Goal: Task Accomplishment & Management: Use online tool/utility

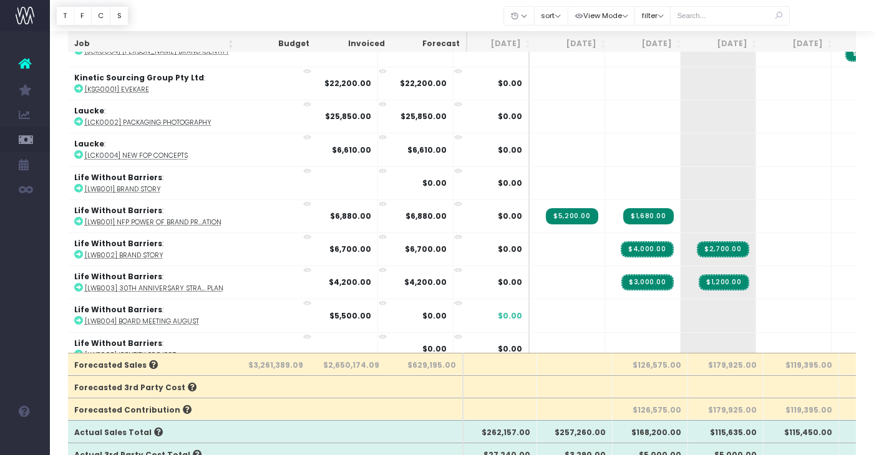
scroll to position [1573, 6]
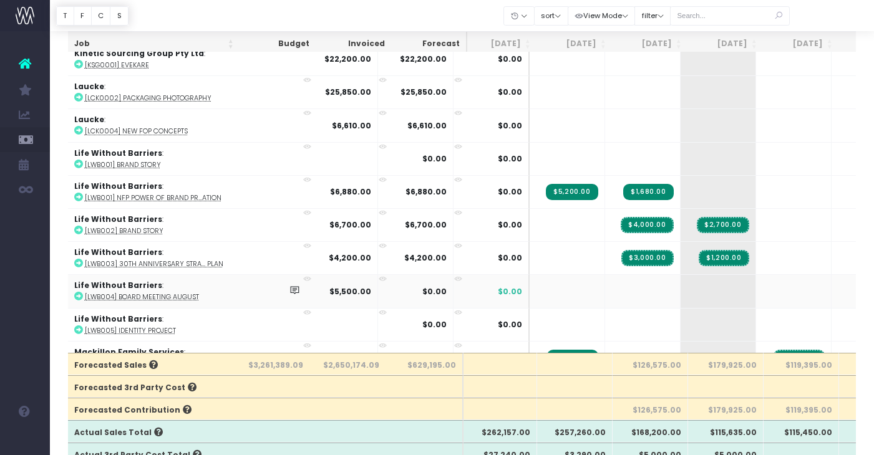
click at [162, 294] on abbr "[LWB004] Board Meeting August" at bounding box center [142, 297] width 114 height 9
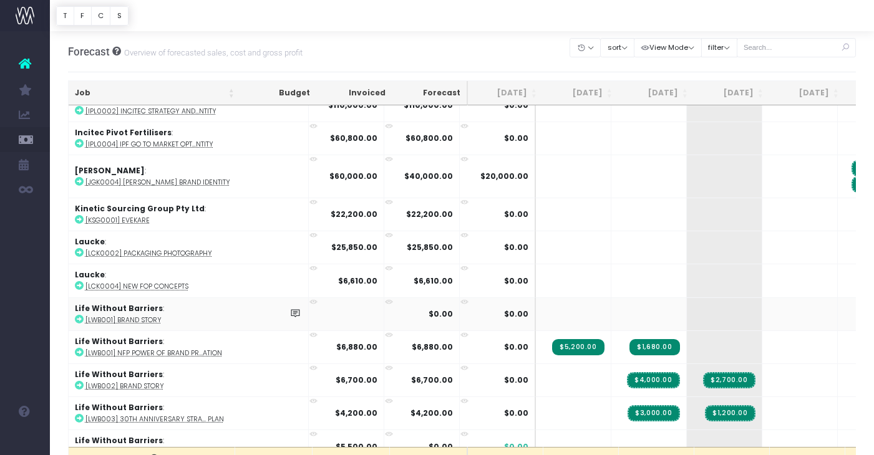
scroll to position [1589, 0]
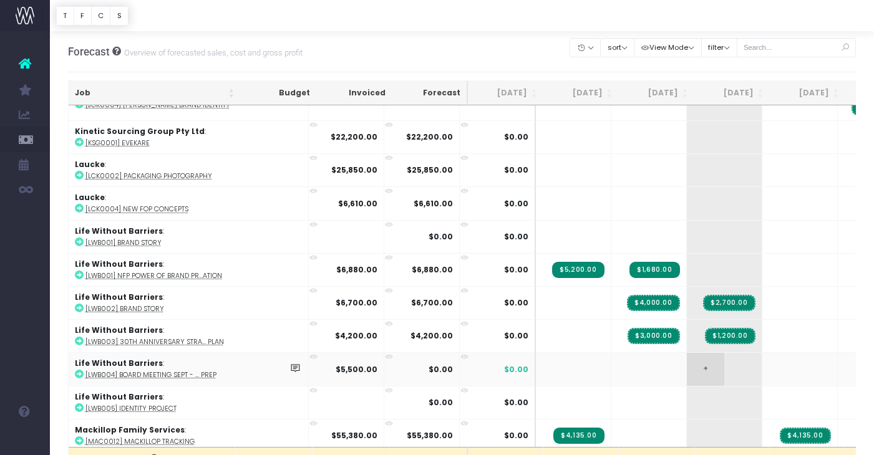
click at [687, 364] on span "+" at bounding box center [705, 369] width 37 height 32
click at [687, 361] on span "+" at bounding box center [705, 369] width 37 height 32
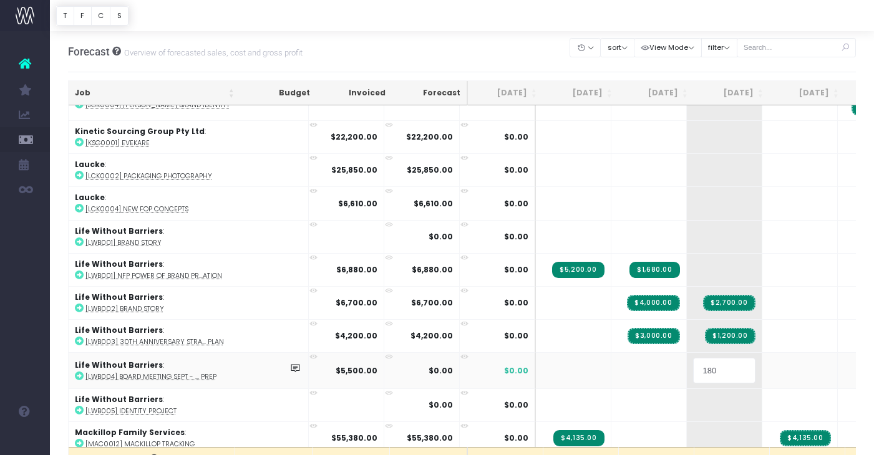
type input "1800"
click at [549, 52] on body "Oh my... this is bad. wayahead wasn't able to load this page. Please contact su…" at bounding box center [437, 227] width 874 height 455
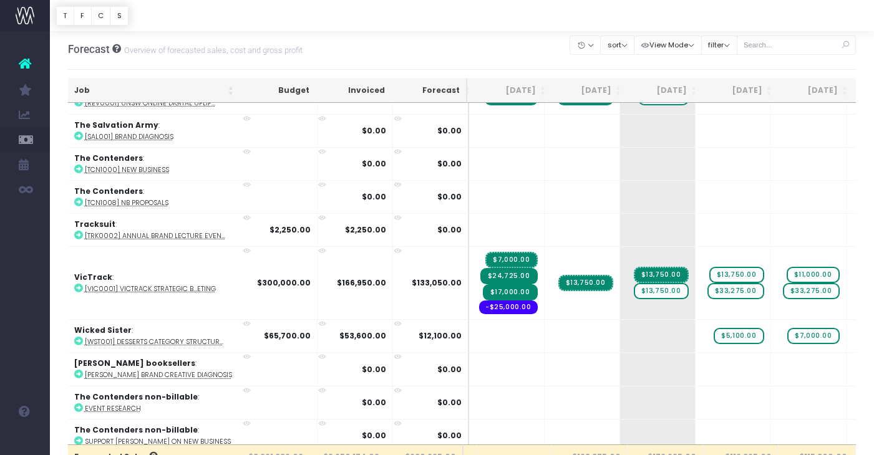
scroll to position [0, 0]
